Goal: Task Accomplishment & Management: Use online tool/utility

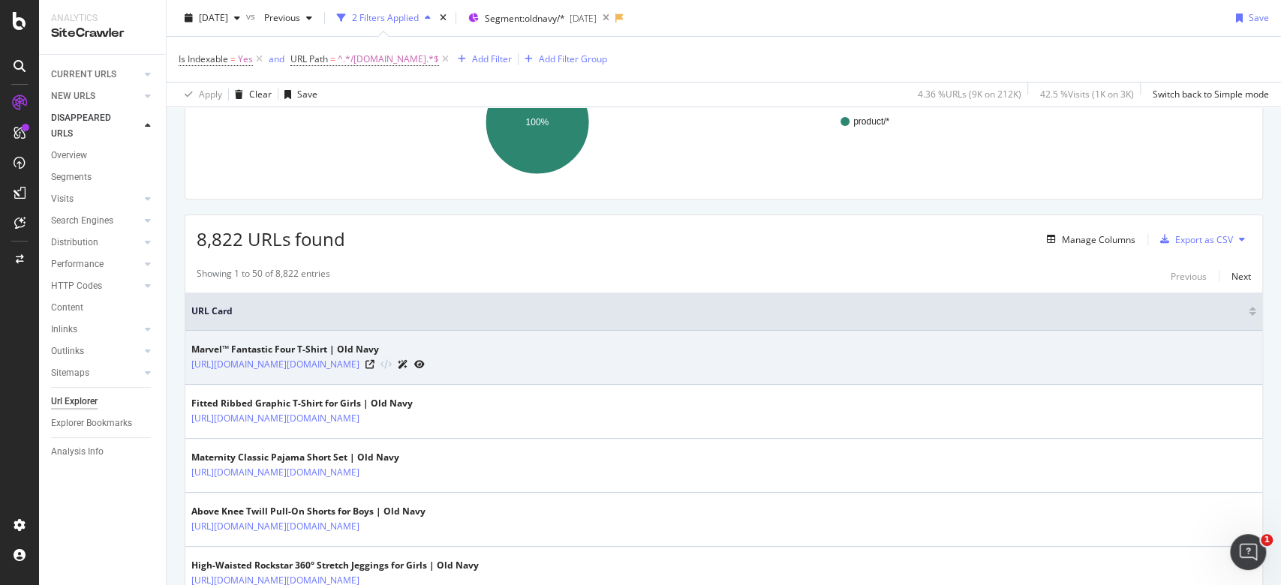
scroll to position [300, 0]
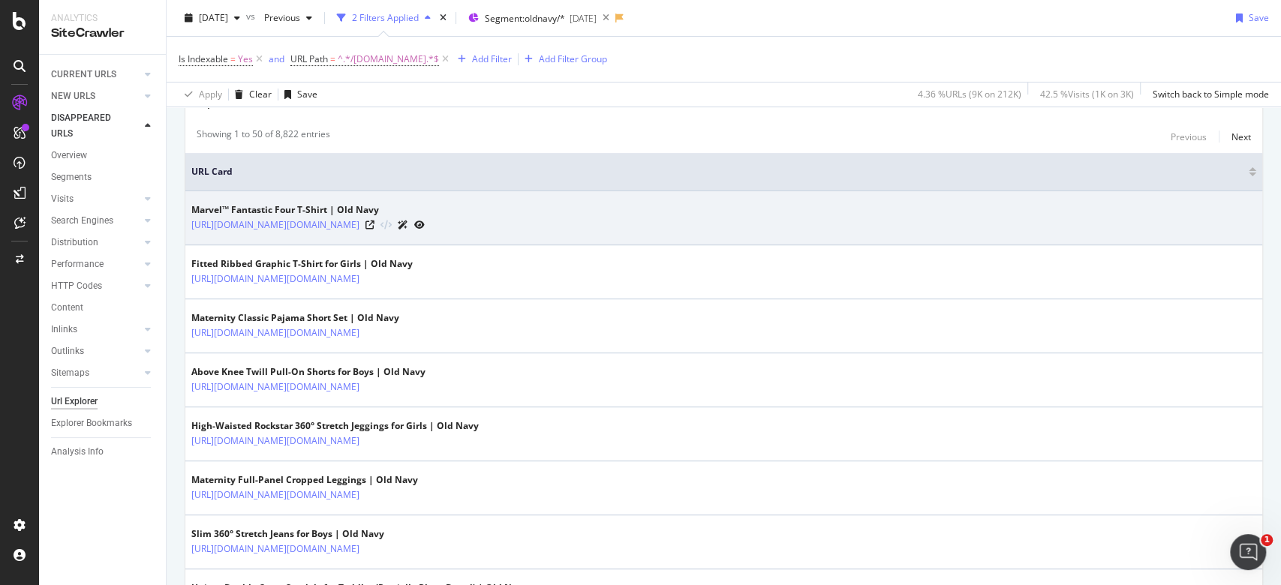
drag, startPoint x: 447, startPoint y: 222, endPoint x: 189, endPoint y: 230, distance: 257.6
click at [189, 230] on td "Marvel™ Fantastic Four T-Shirt | Old Navy [URL][DOMAIN_NAME][DOMAIN_NAME]" at bounding box center [723, 218] width 1077 height 54
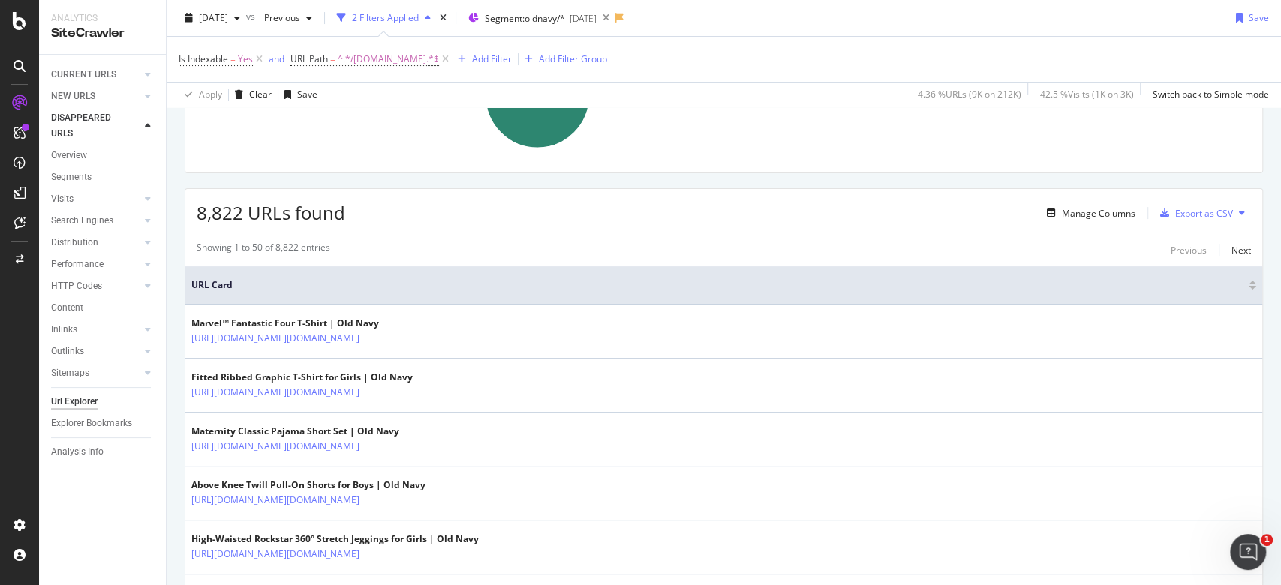
scroll to position [0, 0]
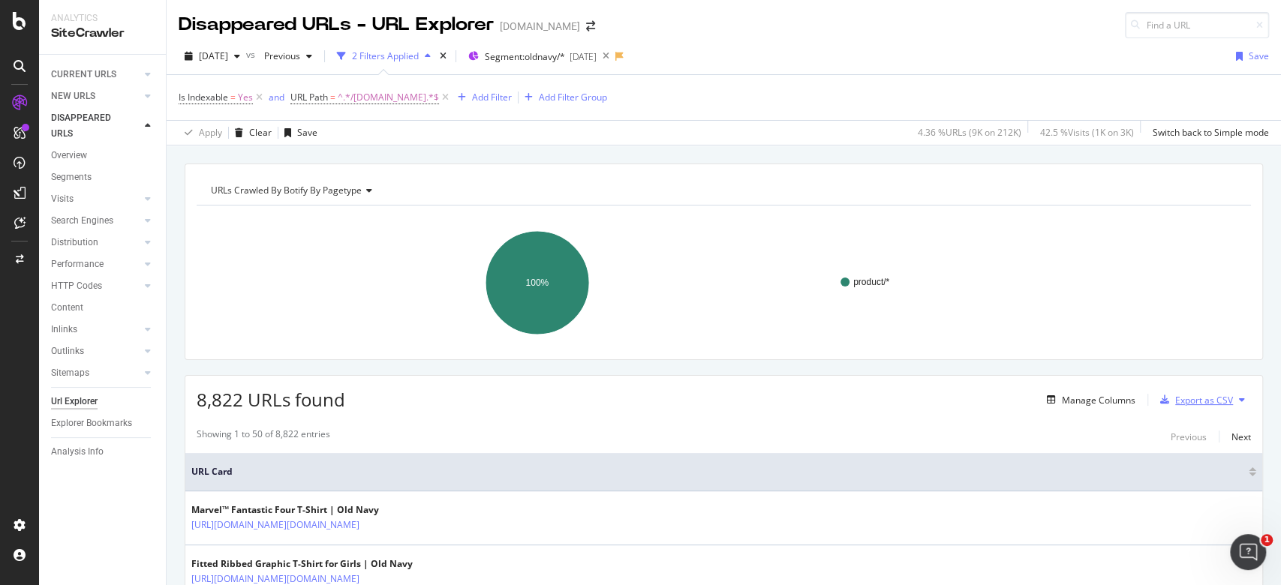
click at [1190, 403] on div "Export as CSV" at bounding box center [1204, 400] width 58 height 13
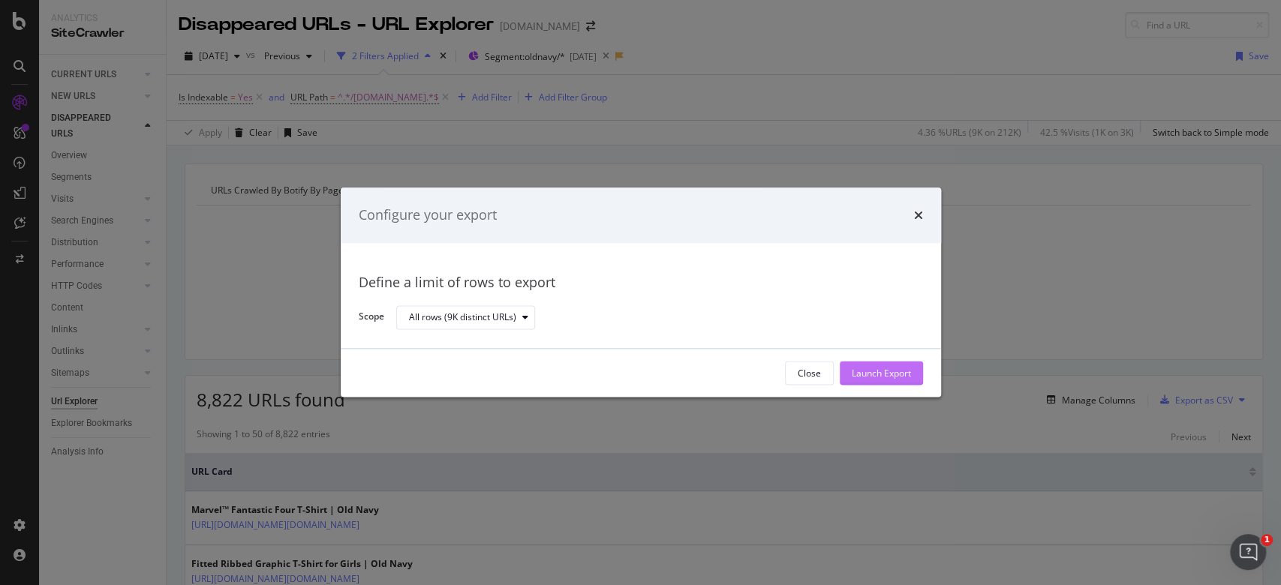
click at [906, 375] on div "Launch Export" at bounding box center [881, 373] width 59 height 13
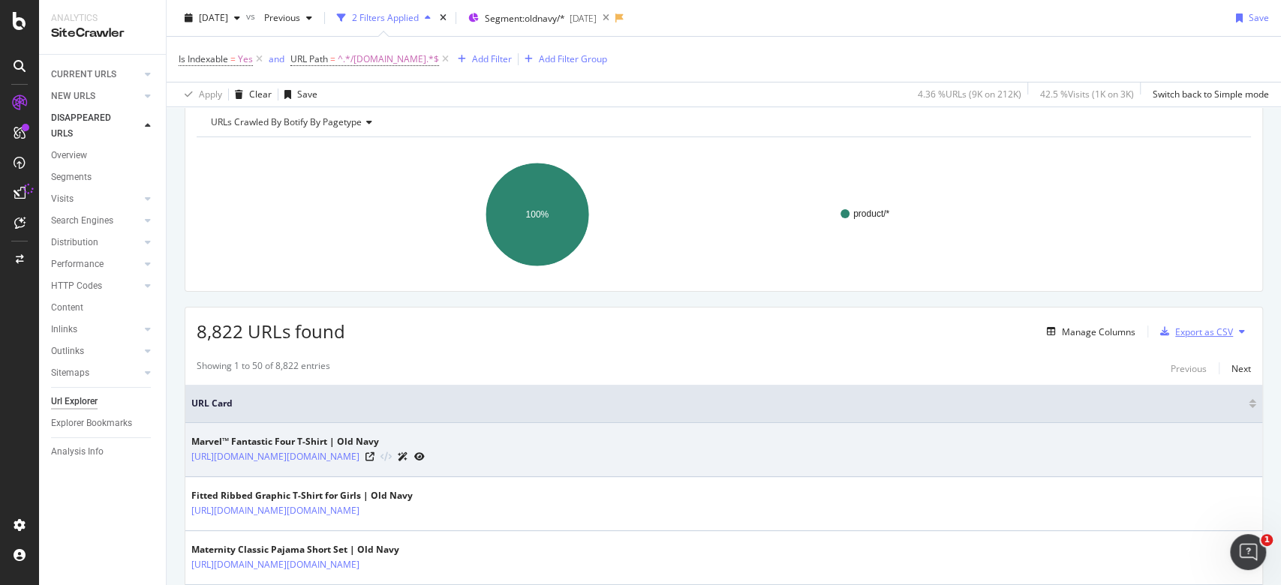
scroll to position [100, 0]
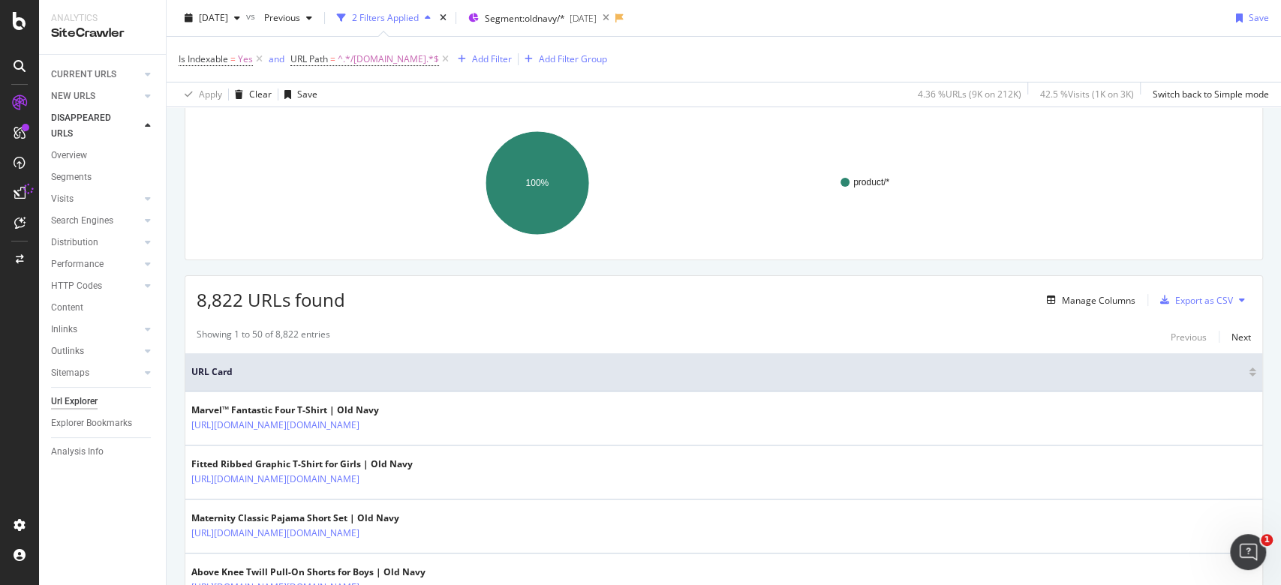
click at [1187, 304] on div "Export as CSV" at bounding box center [1204, 300] width 58 height 13
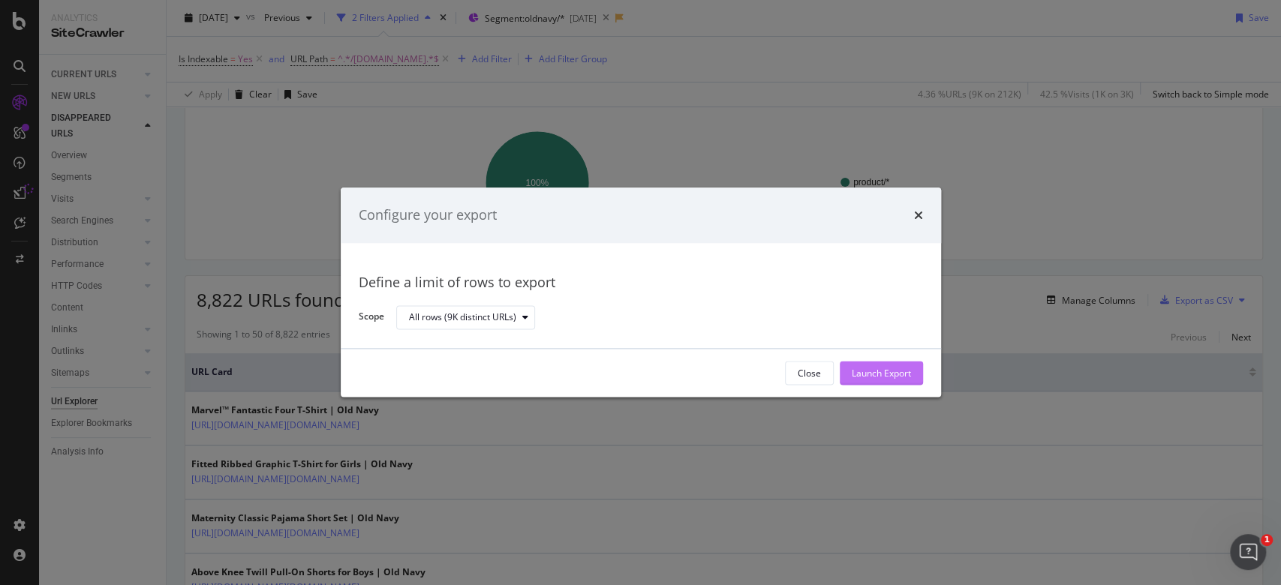
click at [874, 372] on div "Launch Export" at bounding box center [881, 373] width 59 height 13
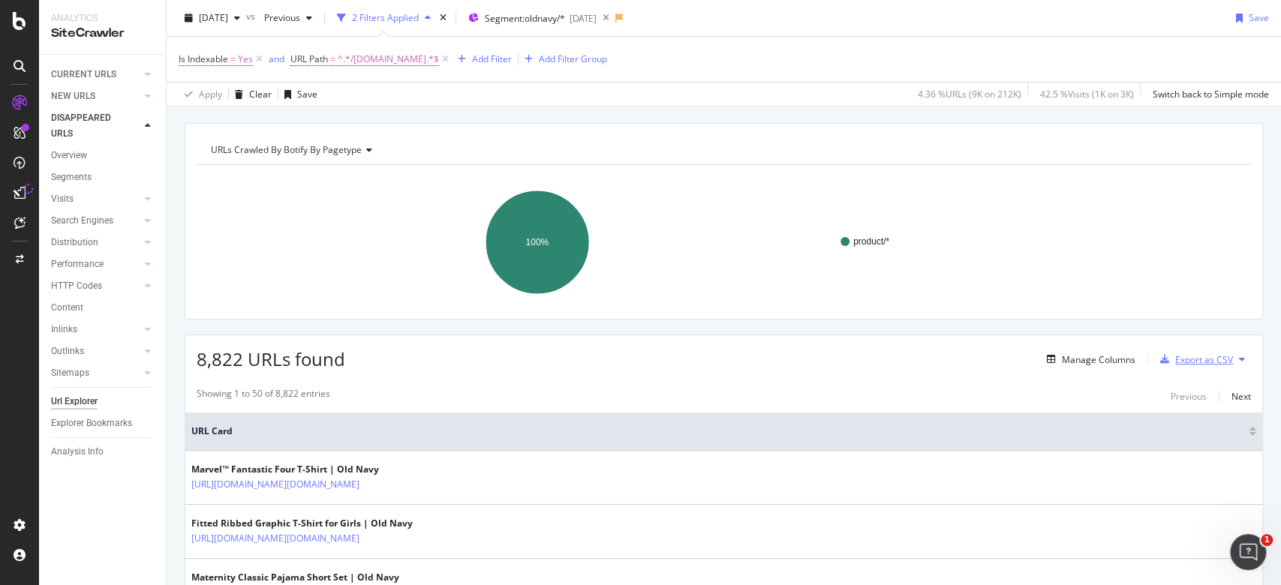
scroll to position [0, 0]
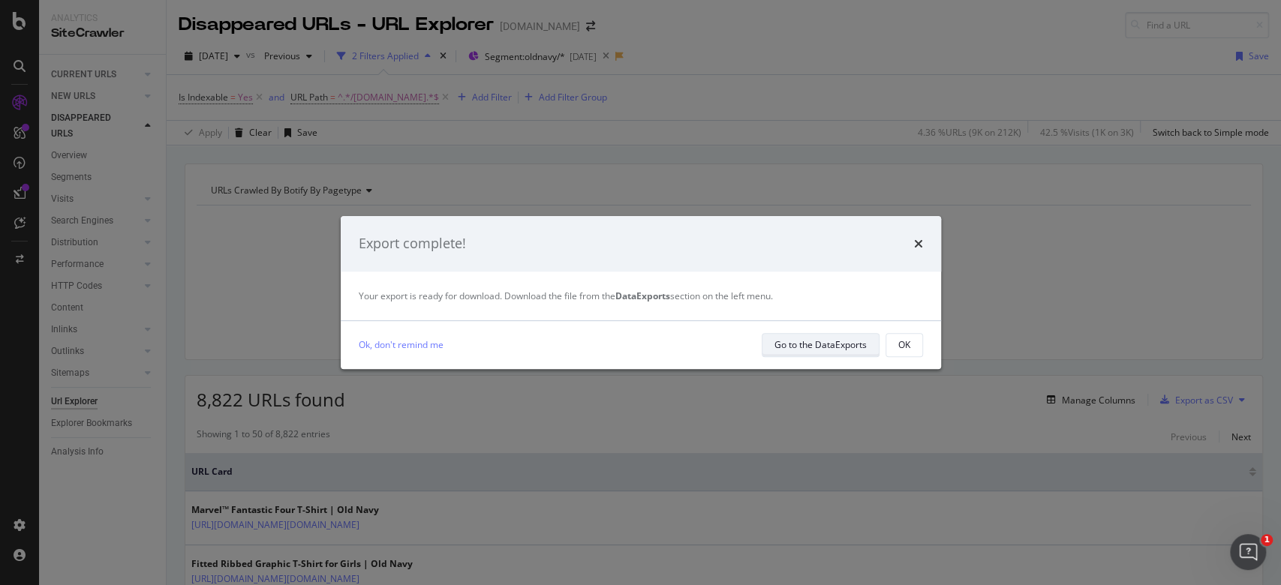
click at [853, 344] on div "Go to the DataExports" at bounding box center [821, 344] width 92 height 13
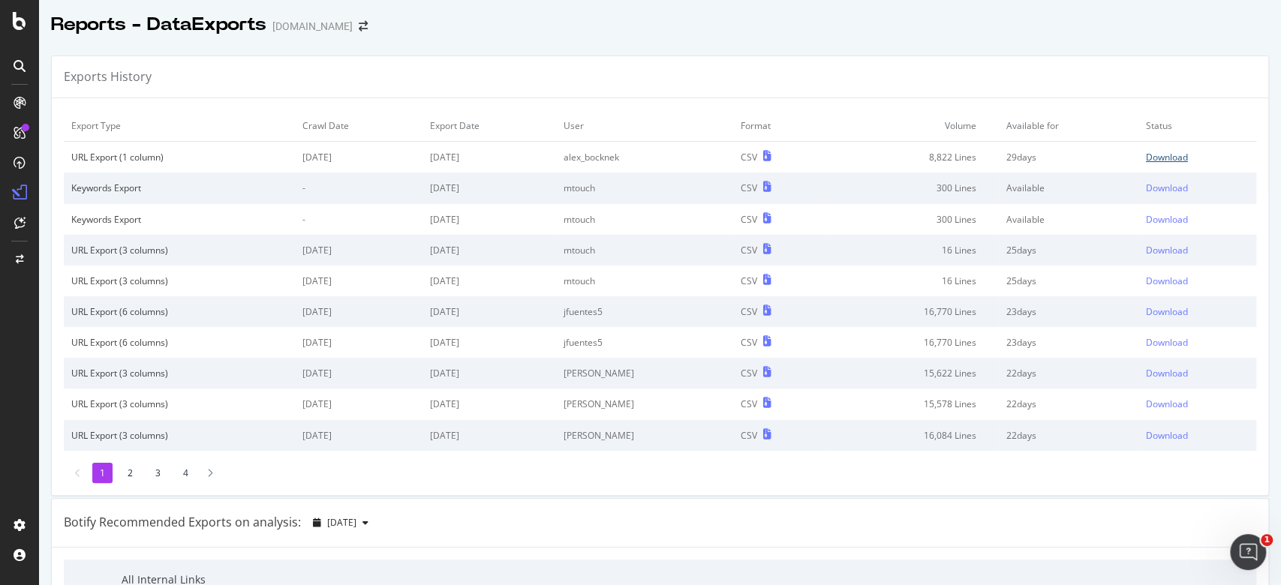
click at [1146, 152] on div "Download" at bounding box center [1167, 157] width 42 height 13
